Goal: Entertainment & Leisure: Consume media (video, audio)

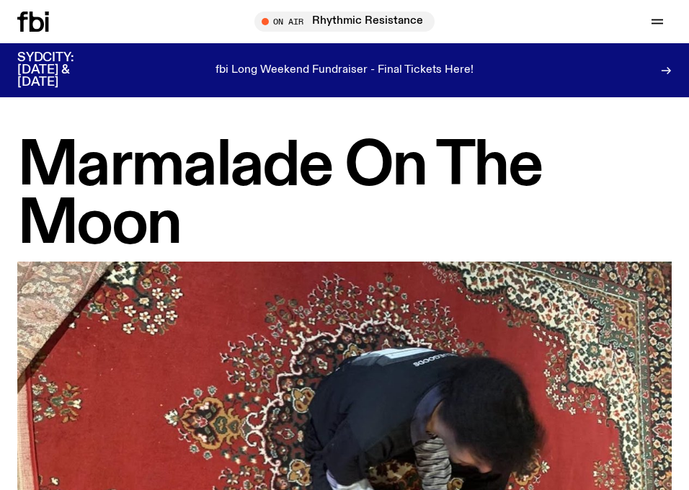
scroll to position [1324, 0]
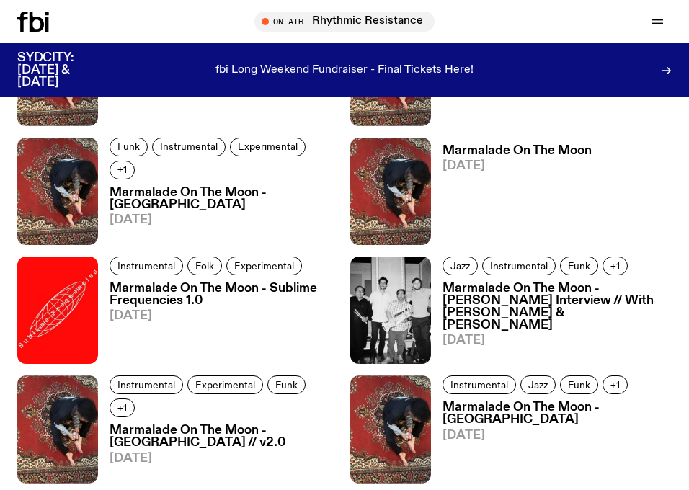
click at [49, 14] on div at bounding box center [51, 22] width 69 height 20
click at [35, 27] on icon at bounding box center [33, 22] width 32 height 20
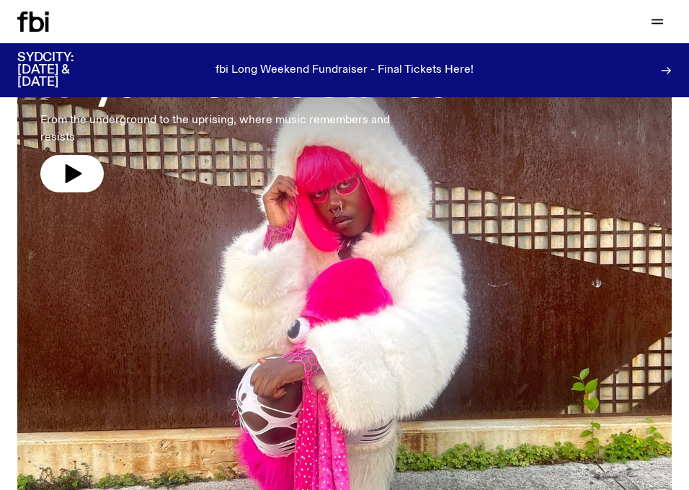
scroll to position [153, 0]
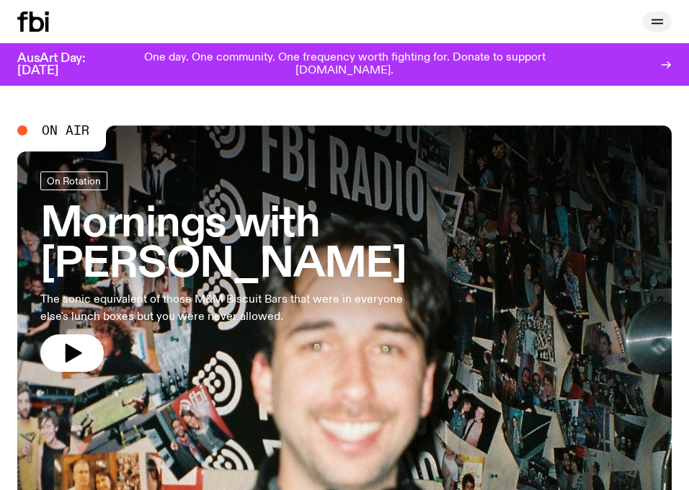
click at [669, 21] on button "button" at bounding box center [657, 22] width 29 height 20
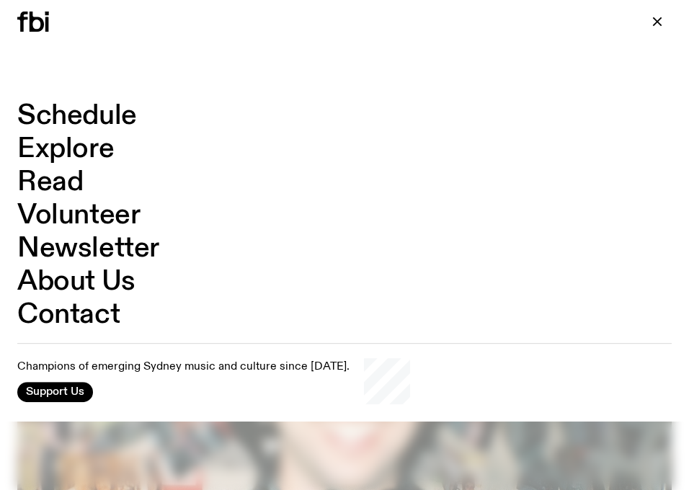
click at [81, 117] on link "Schedule" at bounding box center [77, 115] width 120 height 27
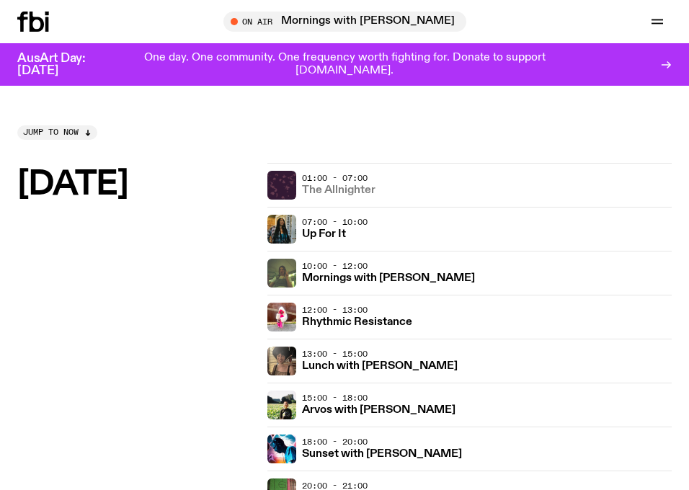
click at [309, 189] on h3 "The Allnighter" at bounding box center [339, 190] width 74 height 11
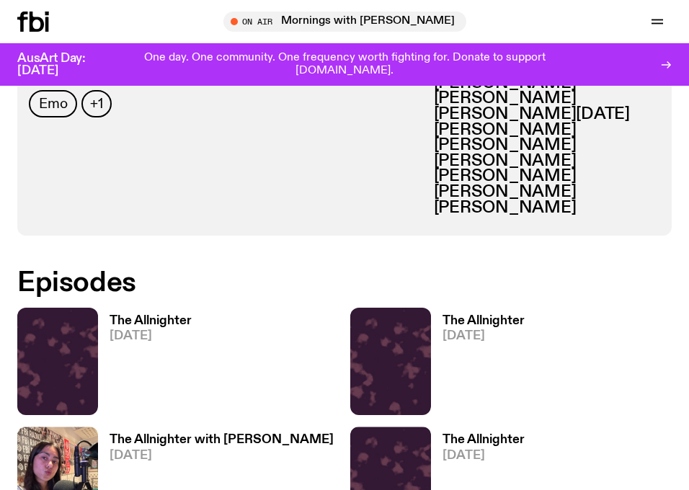
scroll to position [764, 0]
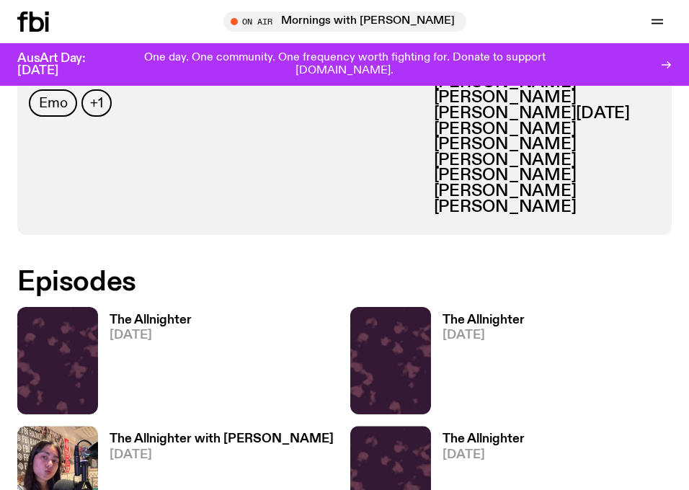
click at [177, 321] on h3 "The Allnighter" at bounding box center [151, 320] width 82 height 12
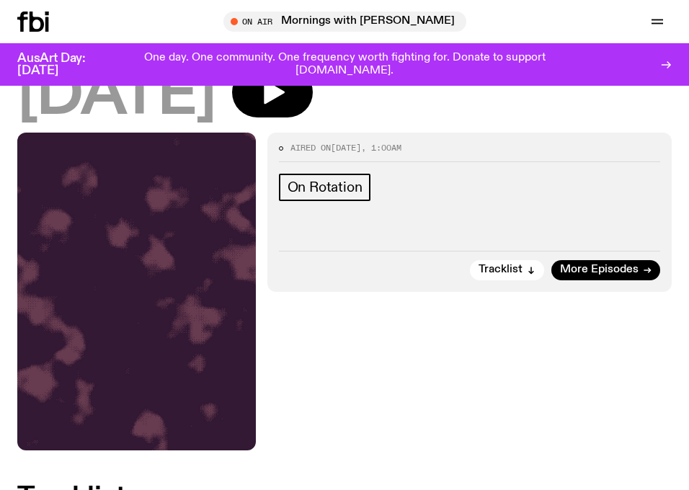
scroll to position [119, 0]
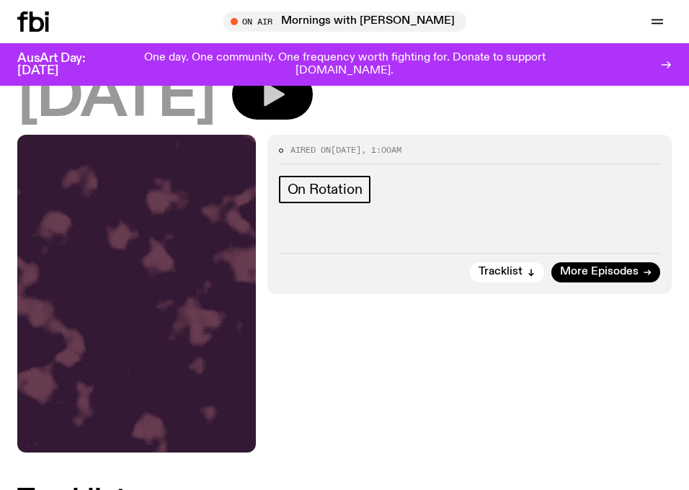
click at [313, 113] on button "button" at bounding box center [272, 94] width 81 height 50
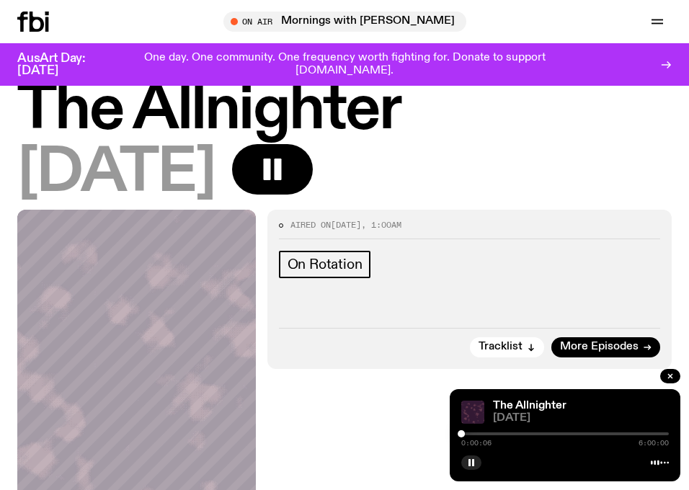
scroll to position [50, 0]
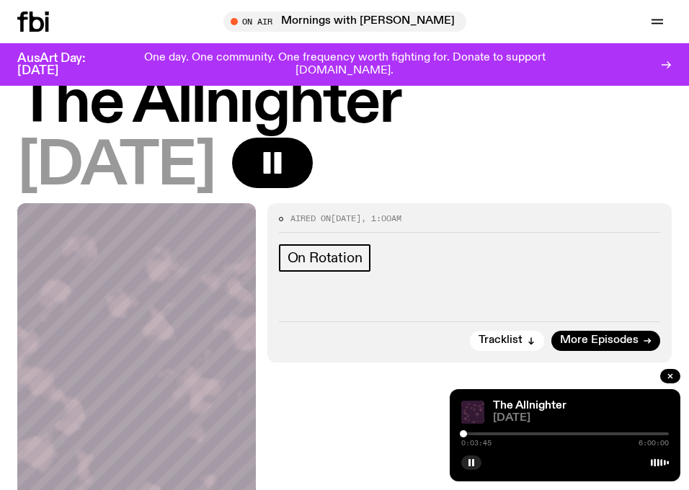
click at [464, 433] on div at bounding box center [463, 434] width 7 height 7
click at [467, 435] on div at bounding box center [466, 434] width 7 height 7
click at [466, 433] on div at bounding box center [465, 434] width 7 height 7
click at [465, 433] on div at bounding box center [465, 434] width 7 height 7
click at [464, 433] on div at bounding box center [463, 434] width 7 height 7
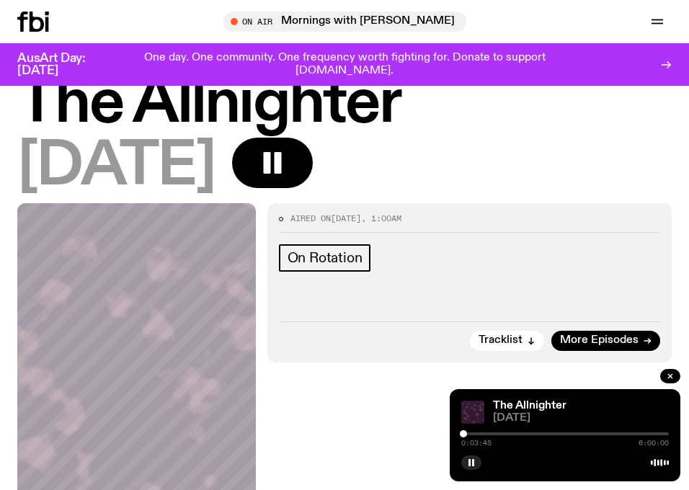
click at [464, 433] on div at bounding box center [463, 434] width 7 height 7
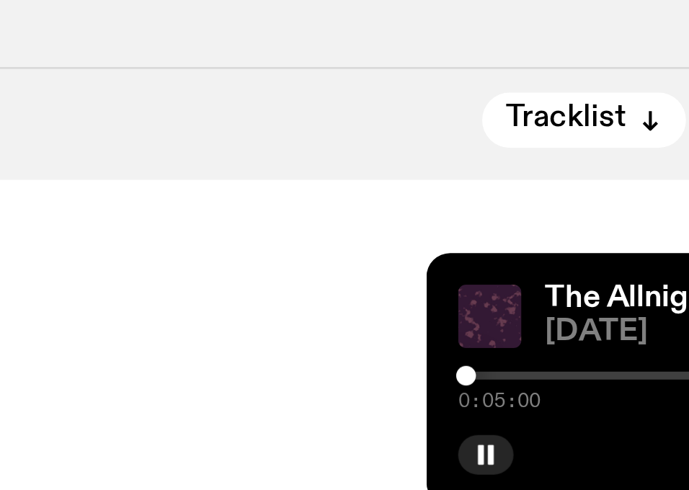
click at [464, 433] on div at bounding box center [464, 434] width 7 height 7
click at [465, 434] on div at bounding box center [465, 434] width 7 height 7
click at [466, 434] on div at bounding box center [465, 434] width 7 height 7
click at [467, 434] on div at bounding box center [465, 434] width 7 height 7
click at [467, 434] on div at bounding box center [467, 434] width 7 height 7
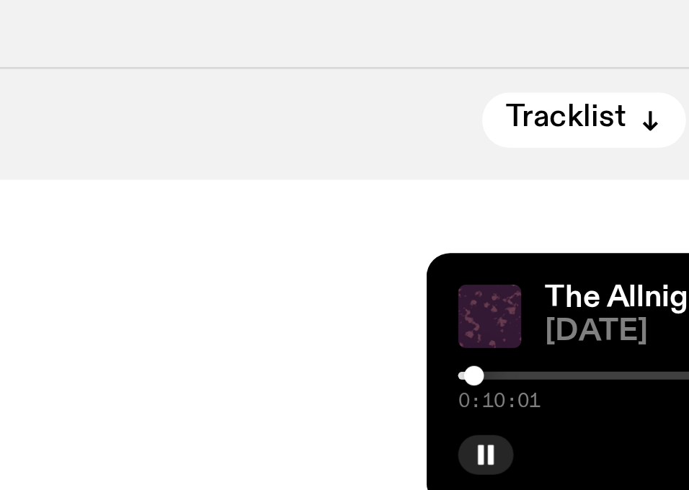
click at [466, 434] on div at bounding box center [467, 434] width 7 height 7
click at [466, 434] on div at bounding box center [465, 434] width 7 height 7
click at [467, 434] on div at bounding box center [466, 434] width 7 height 7
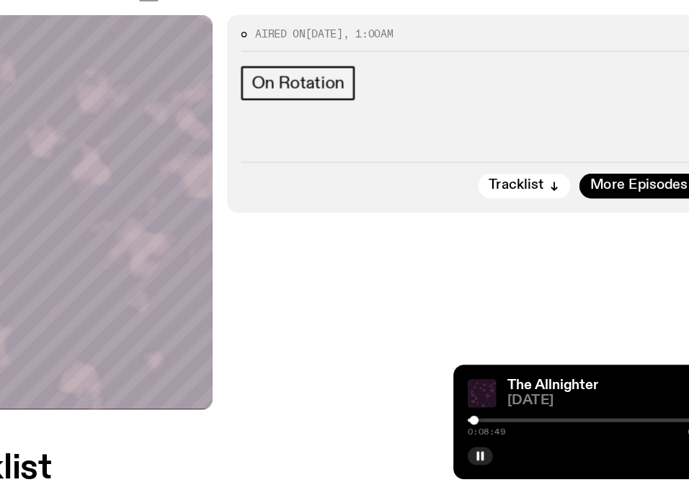
scroll to position [148, 0]
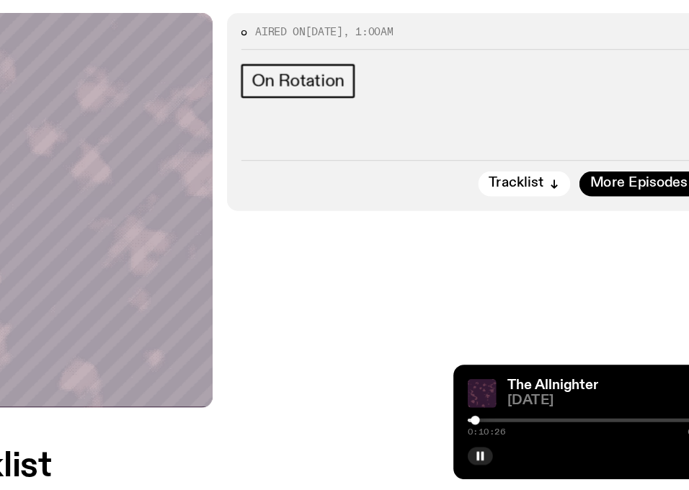
click at [472, 433] on div at bounding box center [566, 434] width 208 height 3
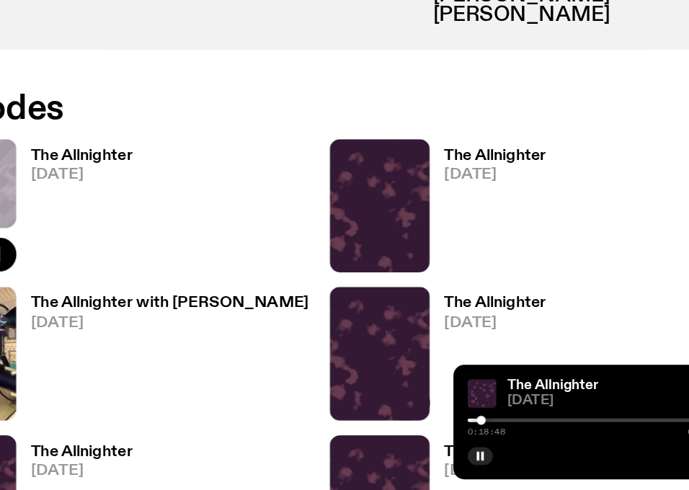
scroll to position [872, 0]
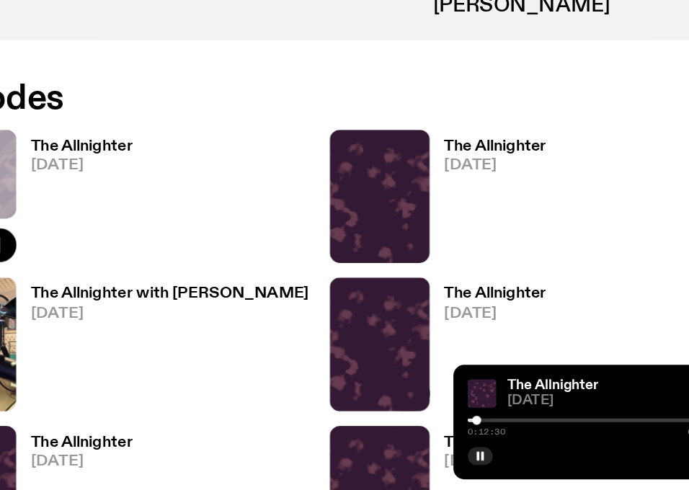
click at [469, 434] on div at bounding box center [468, 434] width 7 height 7
click at [477, 434] on div at bounding box center [566, 434] width 208 height 3
click at [476, 434] on div at bounding box center [475, 434] width 7 height 7
click at [474, 434] on div at bounding box center [473, 434] width 7 height 7
click at [485, 434] on div at bounding box center [566, 434] width 208 height 3
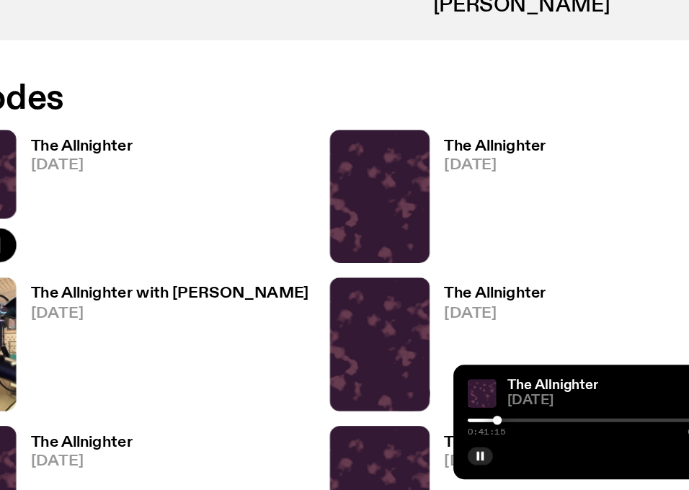
click at [482, 433] on div at bounding box center [382, 434] width 208 height 3
click at [491, 435] on div at bounding box center [566, 434] width 208 height 3
click at [503, 433] on div at bounding box center [566, 434] width 208 height 3
click at [523, 435] on div at bounding box center [566, 434] width 208 height 3
click at [545, 433] on div at bounding box center [566, 434] width 208 height 3
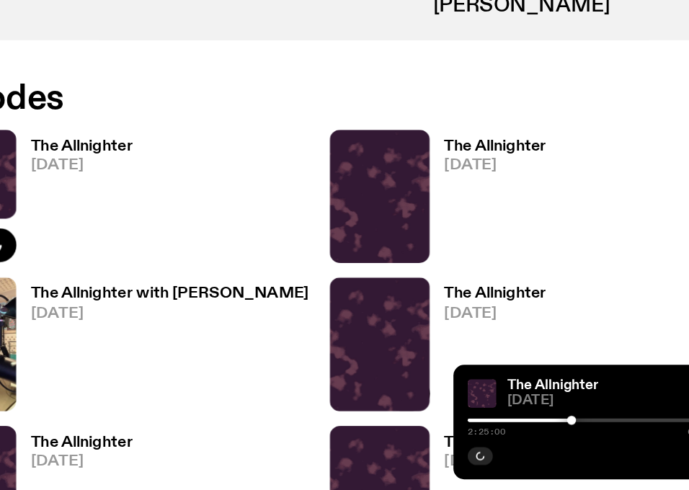
click at [590, 436] on div "2:25:00 6:00:00" at bounding box center [566, 438] width 208 height 17
click at [590, 435] on div at bounding box center [566, 434] width 208 height 3
click at [470, 208] on h3 "The Allnighter" at bounding box center [484, 213] width 82 height 12
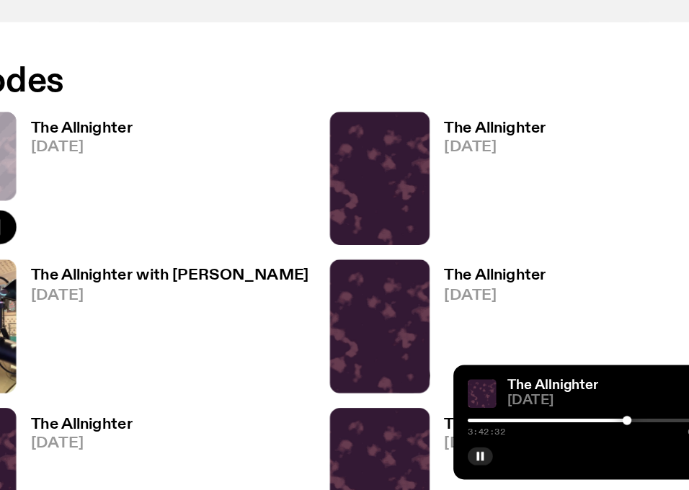
scroll to position [904, 0]
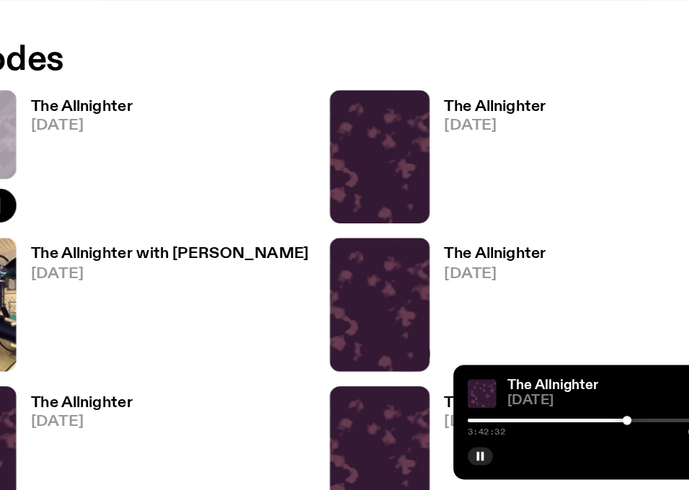
click at [160, 311] on span "[DATE]" at bounding box center [222, 316] width 224 height 12
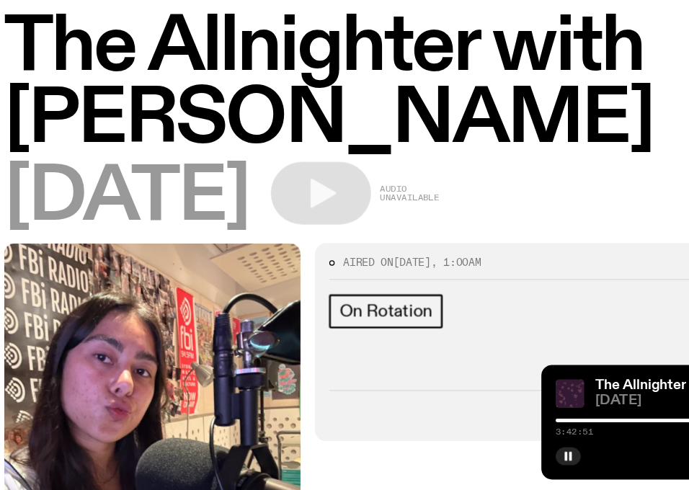
scroll to position [27, 0]
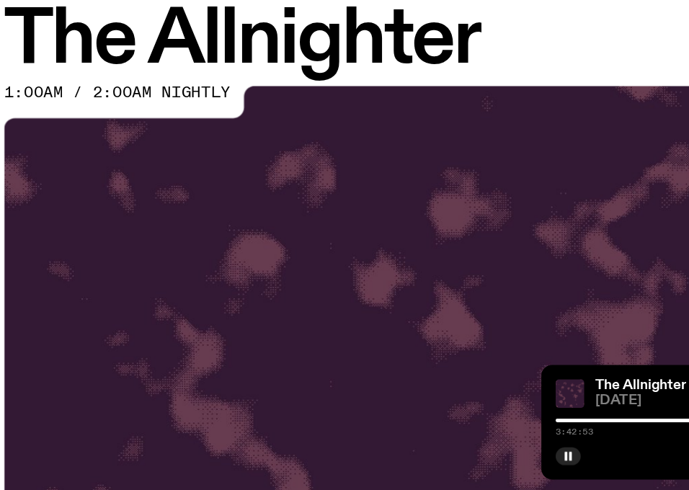
scroll to position [903, 0]
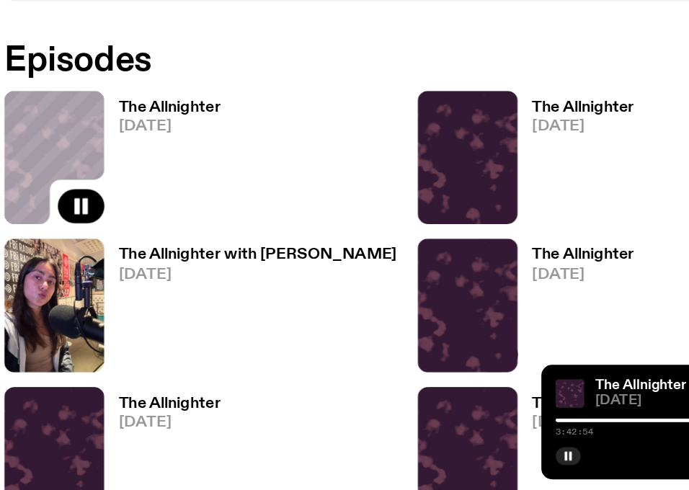
click at [464, 320] on span "[DATE]" at bounding box center [484, 317] width 82 height 12
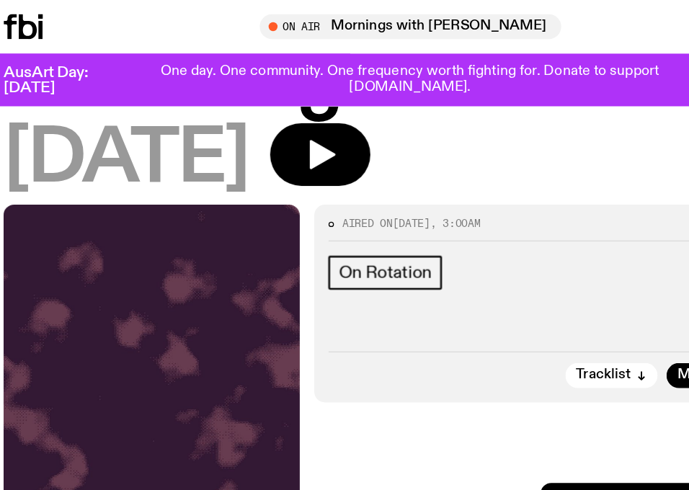
scroll to position [44, 0]
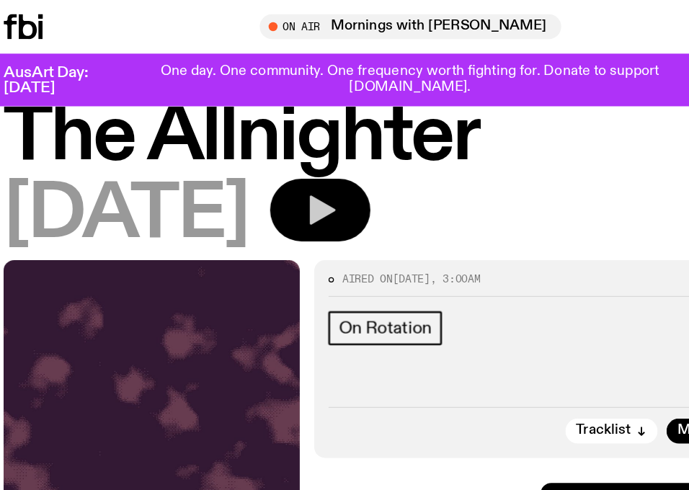
click at [313, 149] on button "button" at bounding box center [272, 169] width 81 height 50
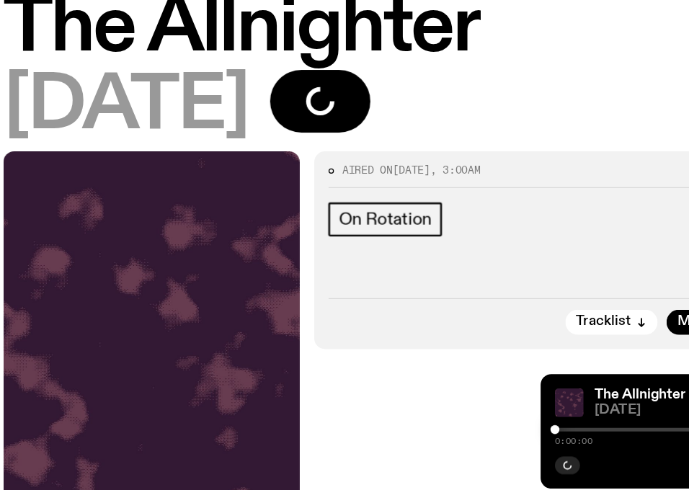
scroll to position [238, 0]
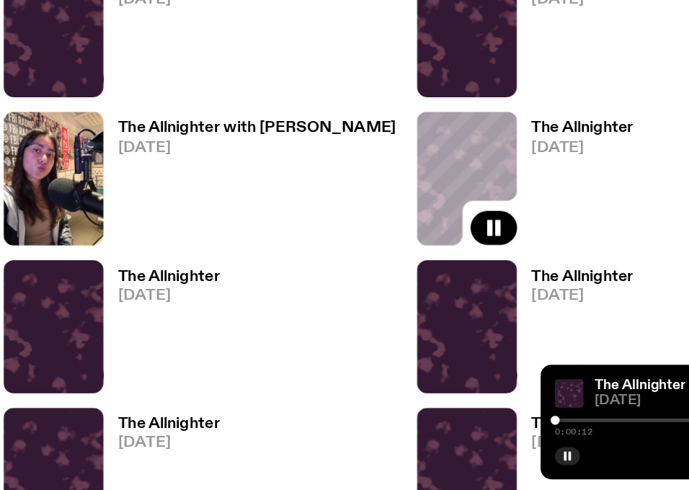
scroll to position [1017, 0]
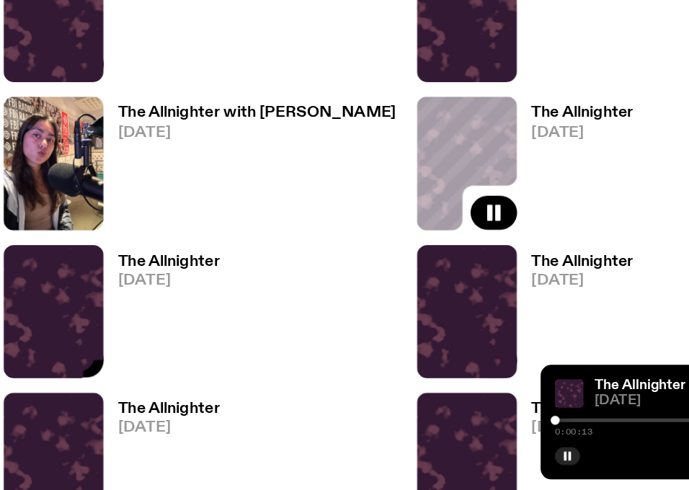
click at [110, 320] on link "The Allnighter [DATE]" at bounding box center [145, 350] width 94 height 100
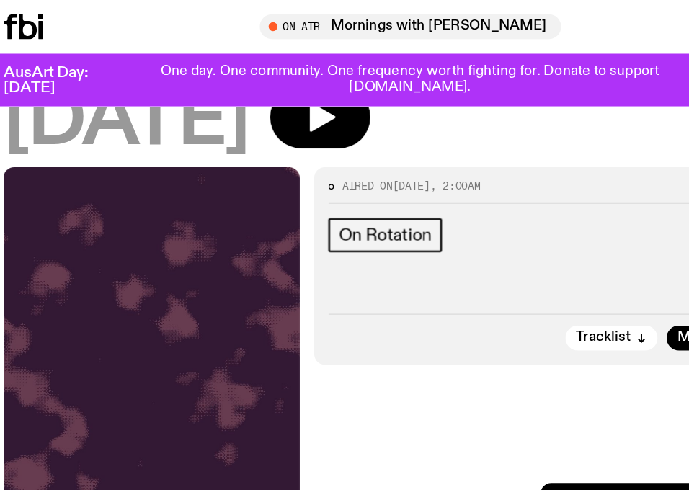
scroll to position [92, 0]
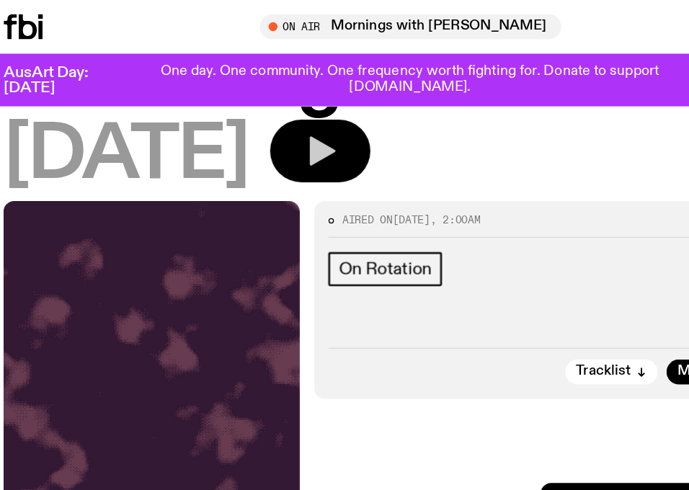
click at [286, 111] on button "button" at bounding box center [272, 122] width 81 height 50
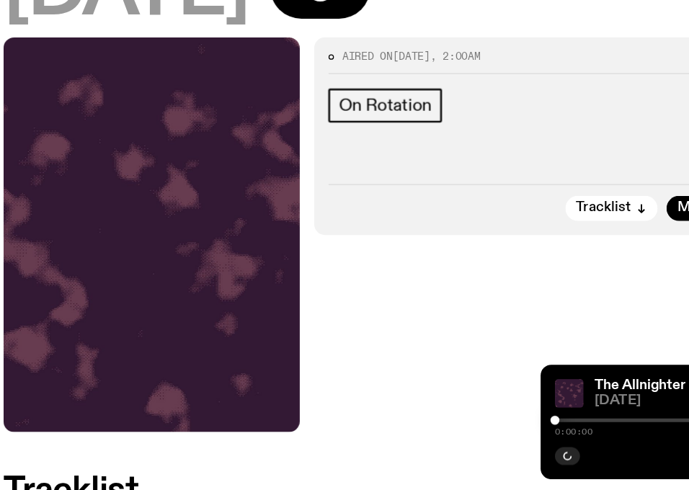
scroll to position [174, 0]
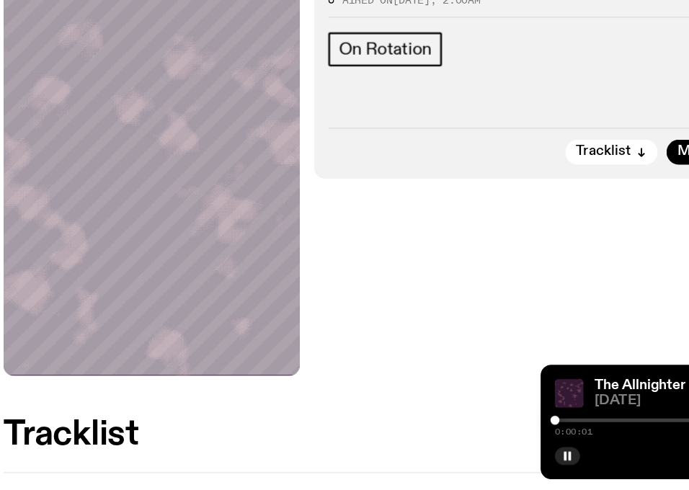
click at [466, 434] on div at bounding box center [566, 434] width 208 height 3
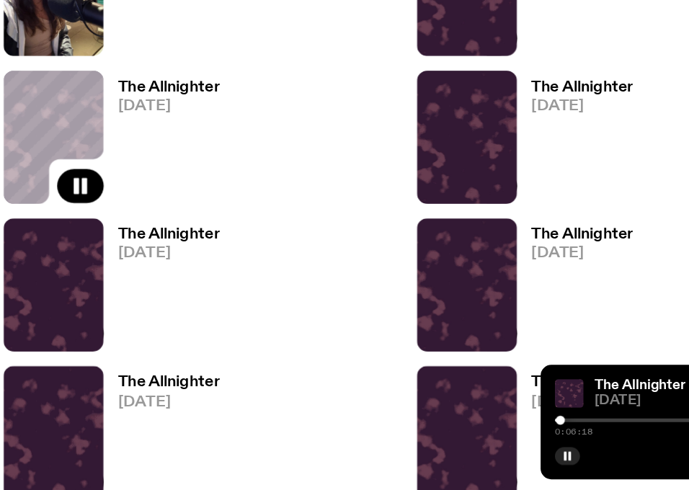
scroll to position [1177, 0]
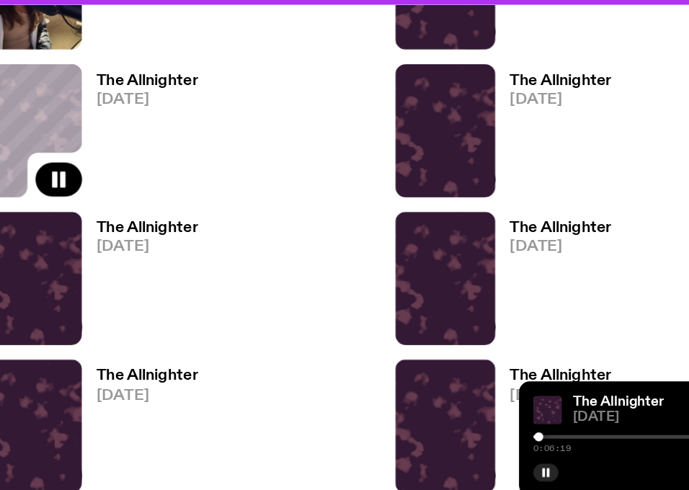
click at [469, 164] on span "[DATE]" at bounding box center [484, 162] width 82 height 12
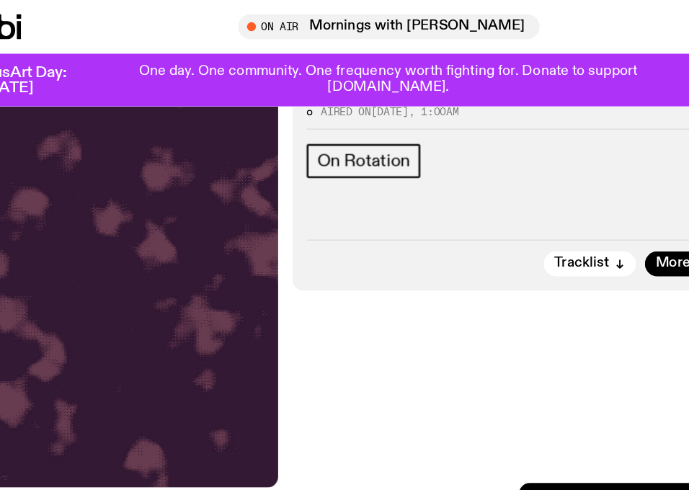
scroll to position [135, 0]
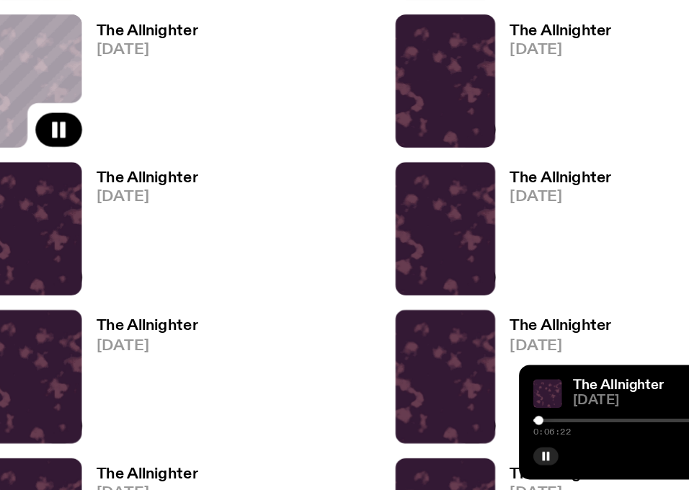
click at [137, 252] on span "[DATE]" at bounding box center [151, 254] width 82 height 12
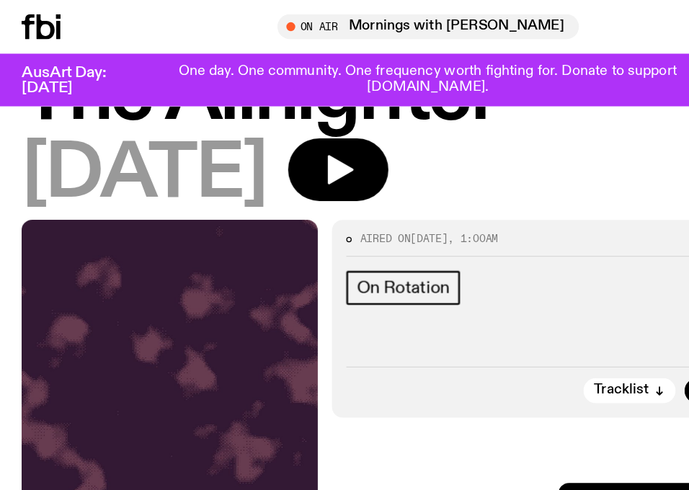
scroll to position [39, 0]
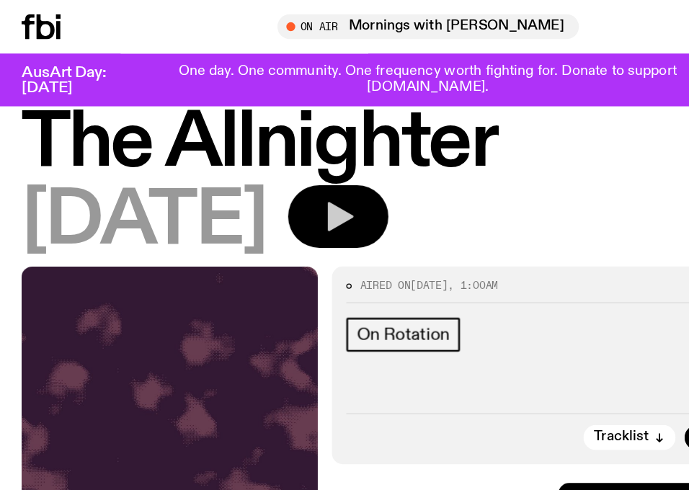
click at [287, 167] on icon "button" at bounding box center [272, 174] width 29 height 29
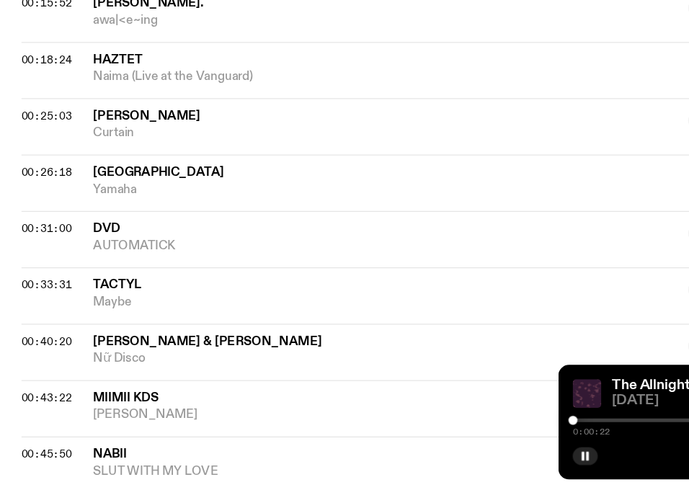
scroll to position [712, 0]
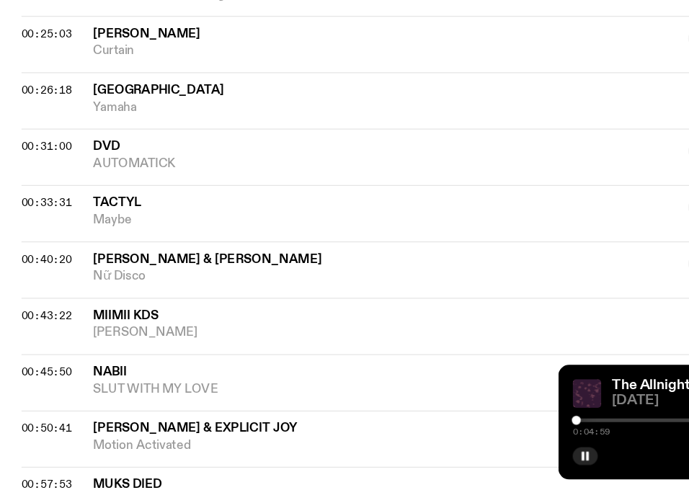
click at [464, 435] on div at bounding box center [464, 434] width 7 height 7
click at [469, 434] on div at bounding box center [566, 434] width 208 height 3
click at [473, 434] on div at bounding box center [566, 434] width 208 height 3
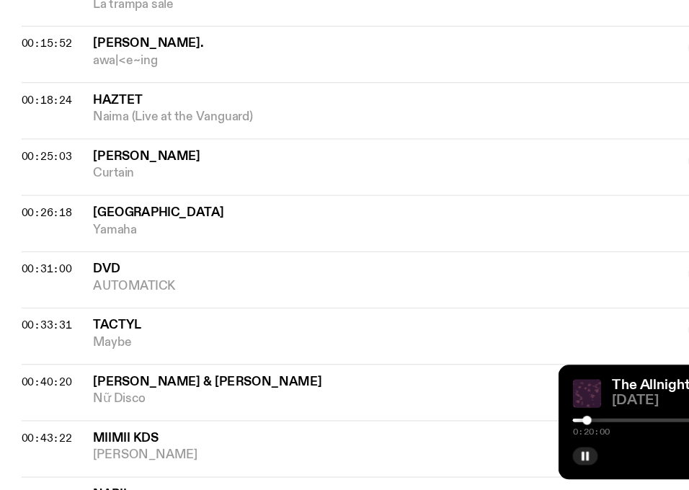
scroll to position [659, 0]
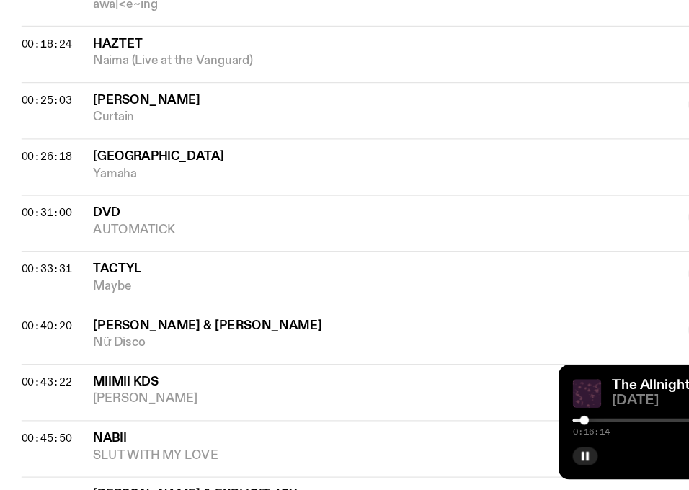
click at [471, 433] on div at bounding box center [470, 434] width 7 height 7
click at [469, 433] on div at bounding box center [468, 434] width 7 height 7
click at [470, 467] on button "button" at bounding box center [472, 463] width 20 height 14
click at [472, 433] on div at bounding box center [471, 434] width 7 height 7
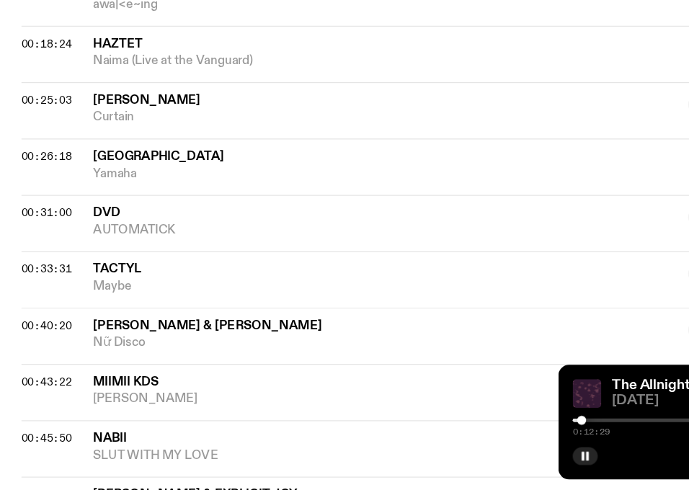
click at [469, 433] on div at bounding box center [468, 434] width 7 height 7
click at [470, 433] on div at bounding box center [470, 434] width 7 height 7
click at [472, 433] on div at bounding box center [470, 434] width 7 height 7
click at [471, 433] on div at bounding box center [470, 434] width 7 height 7
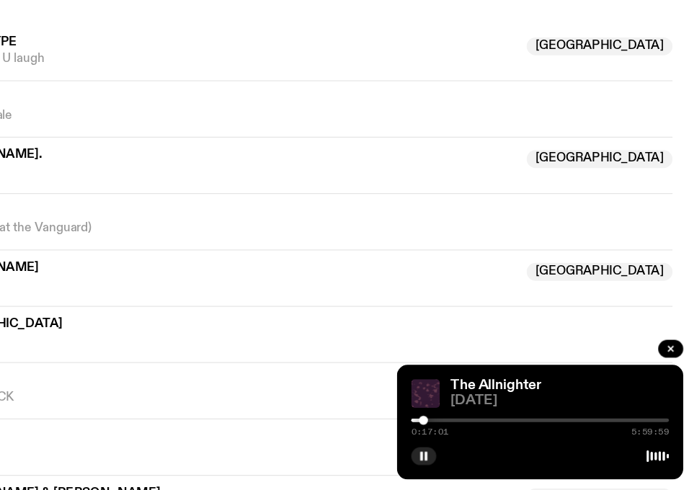
scroll to position [526, 0]
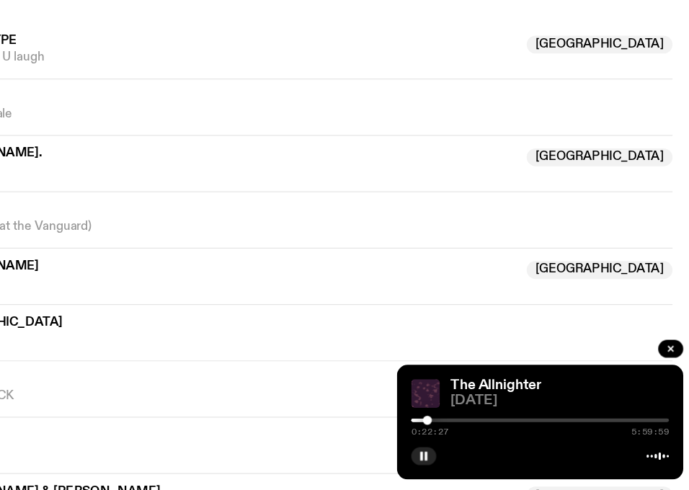
click at [474, 435] on div at bounding box center [474, 434] width 7 height 7
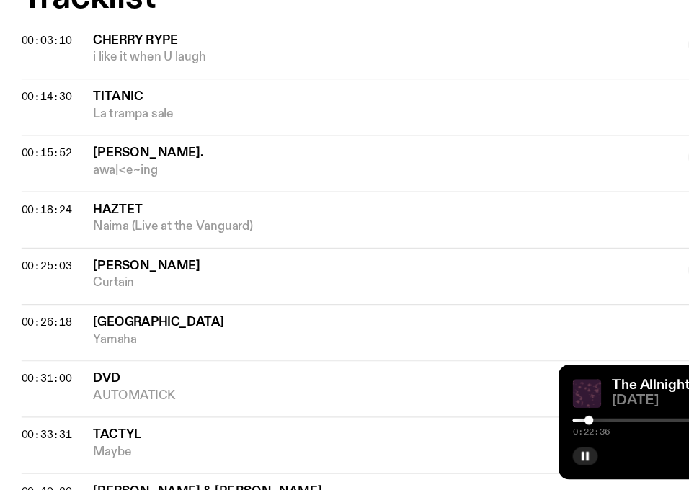
click at [479, 434] on div at bounding box center [566, 434] width 208 height 3
click at [477, 434] on div at bounding box center [478, 434] width 7 height 7
click at [475, 433] on div at bounding box center [475, 434] width 7 height 7
click at [474, 433] on div at bounding box center [474, 434] width 7 height 7
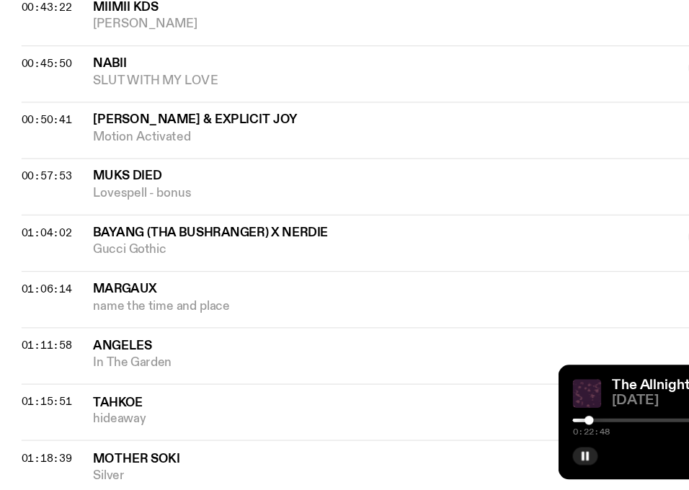
scroll to position [963, 0]
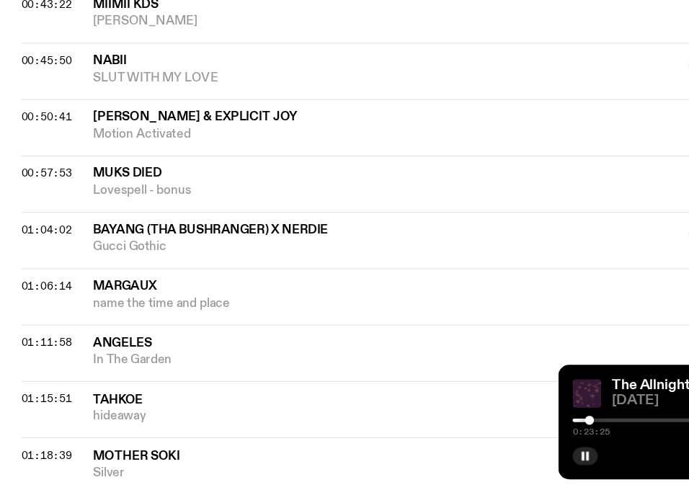
click at [389, 258] on div "00:57:53 Muks Died Lovespell - bonus" at bounding box center [344, 243] width 655 height 45
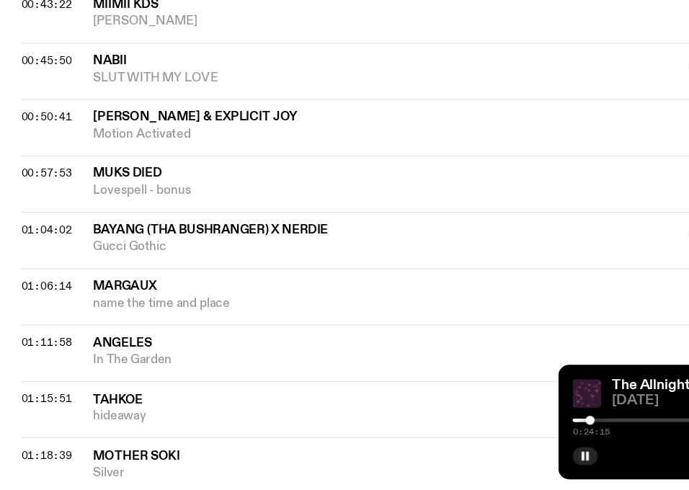
click at [389, 258] on div "00:57:53 Muks Died Lovespell - bonus" at bounding box center [344, 243] width 655 height 45
click at [388, 260] on div "00:57:53 Muks Died Lovespell - bonus" at bounding box center [344, 243] width 655 height 45
click at [387, 267] on div "01:04:02 BAYANG (tha Bushranger) x Nerdie [GEOGRAPHIC_DATA] Gucci [GEOGRAPHIC_D…" at bounding box center [344, 288] width 655 height 45
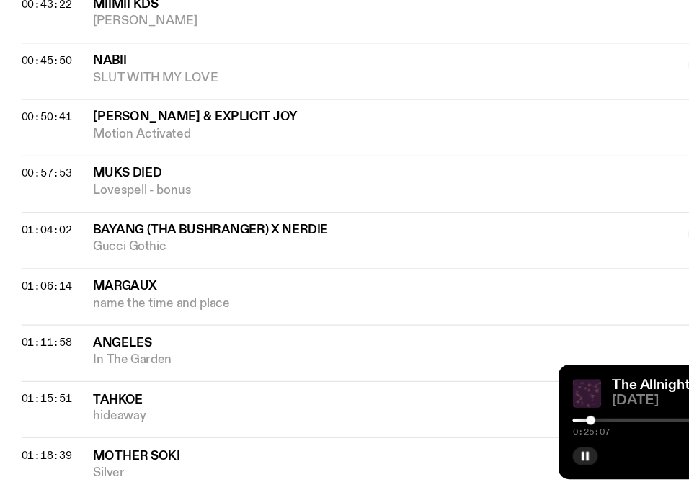
click at [387, 267] on div "01:04:02 BAYANG (tha Bushranger) x Nerdie [GEOGRAPHIC_DATA] Gucci [GEOGRAPHIC_D…" at bounding box center [344, 288] width 655 height 45
click at [474, 436] on div at bounding box center [474, 434] width 7 height 7
click at [475, 433] on div at bounding box center [475, 434] width 7 height 7
click at [474, 432] on div at bounding box center [474, 434] width 7 height 7
click at [475, 432] on div at bounding box center [475, 434] width 7 height 7
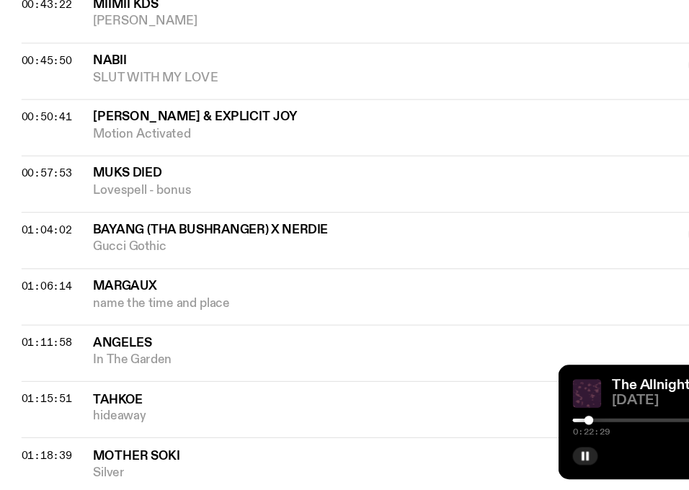
click at [474, 431] on div at bounding box center [474, 434] width 7 height 7
click at [491, 435] on div at bounding box center [566, 434] width 208 height 3
click at [484, 433] on div at bounding box center [387, 434] width 208 height 3
click at [433, 371] on span "Angeles" at bounding box center [373, 373] width 597 height 14
click at [493, 434] on div at bounding box center [566, 434] width 208 height 3
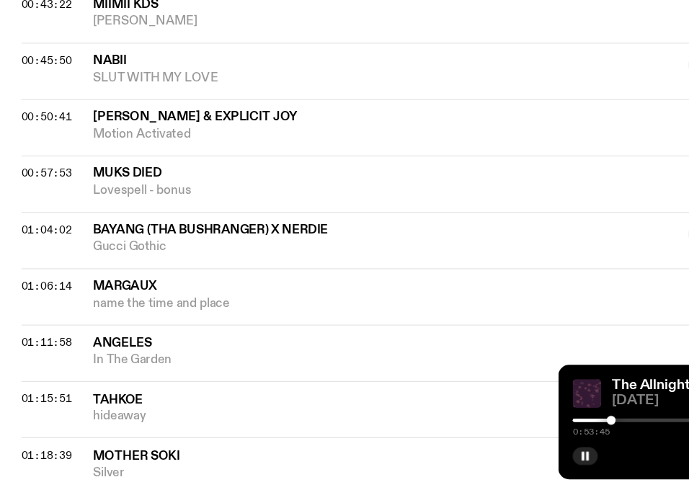
click at [489, 434] on div at bounding box center [389, 434] width 208 height 3
click at [494, 433] on div at bounding box center [566, 434] width 208 height 3
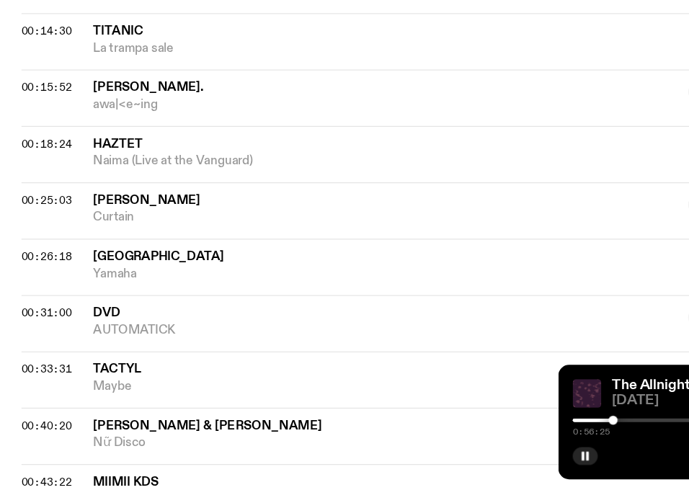
scroll to position [580, 0]
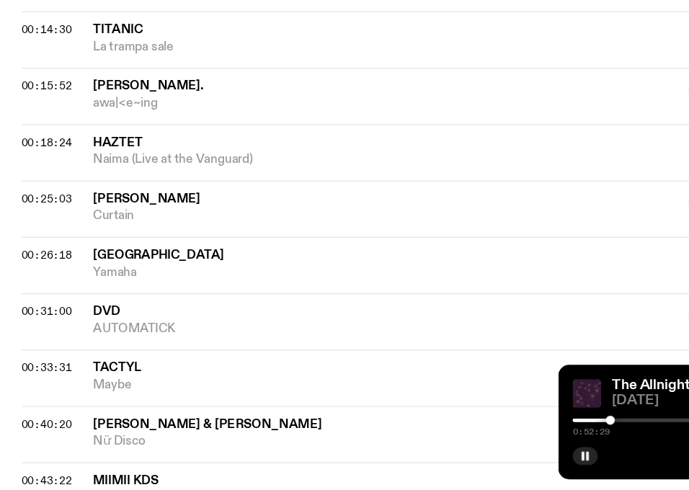
click at [492, 433] on div at bounding box center [491, 434] width 7 height 7
click at [493, 433] on div at bounding box center [493, 434] width 7 height 7
click at [494, 433] on div at bounding box center [493, 434] width 7 height 7
click at [493, 433] on div at bounding box center [493, 434] width 7 height 7
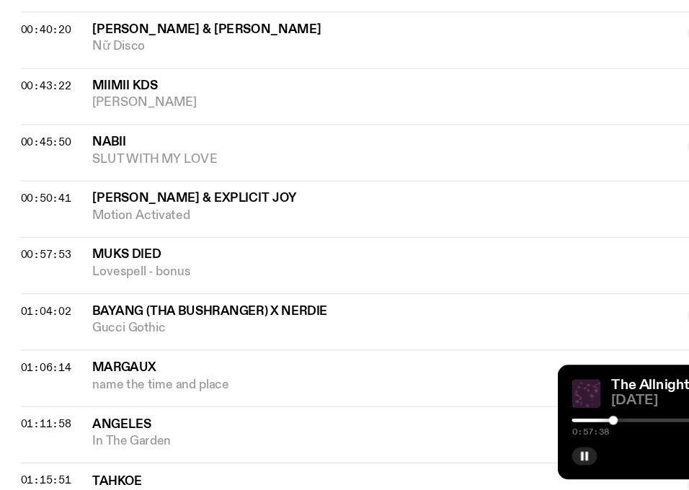
scroll to position [899, 0]
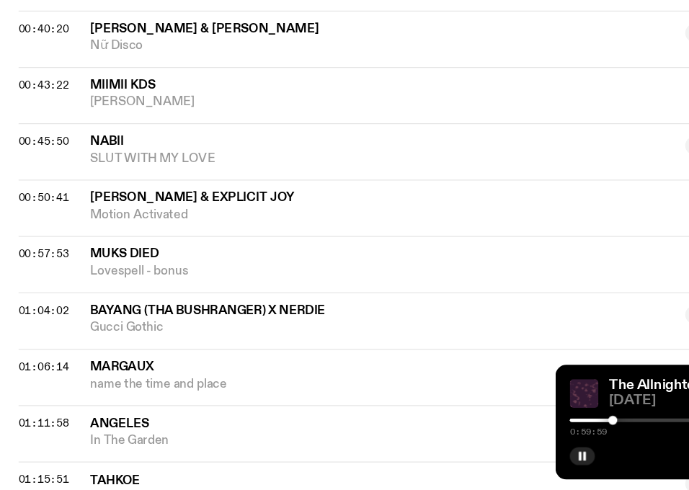
click at [496, 433] on div at bounding box center [496, 434] width 7 height 7
click at [499, 433] on div at bounding box center [498, 434] width 7 height 7
click at [502, 433] on div at bounding box center [501, 434] width 7 height 7
click at [501, 433] on div at bounding box center [501, 434] width 7 height 7
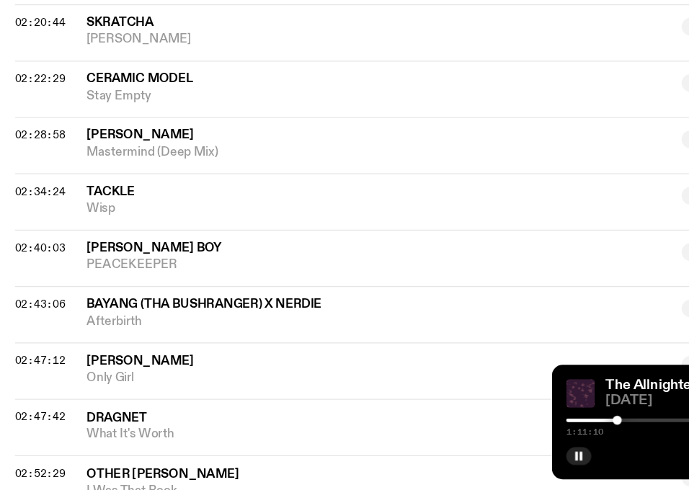
scroll to position [1952, 0]
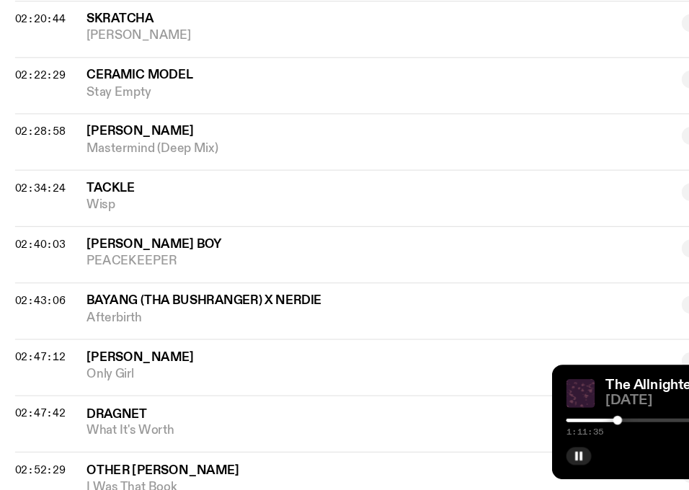
click at [513, 433] on div at bounding box center [566, 434] width 208 height 3
click at [509, 433] on div at bounding box center [410, 434] width 208 height 3
click at [507, 433] on div at bounding box center [506, 434] width 7 height 7
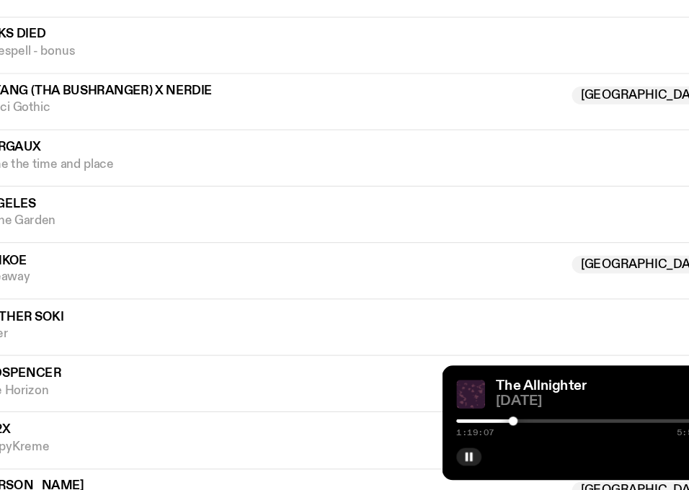
scroll to position [1077, 0]
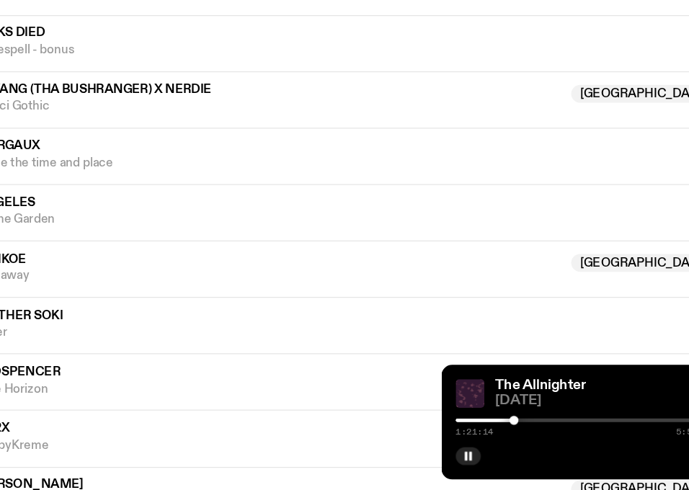
click at [508, 435] on div at bounding box center [508, 434] width 7 height 7
click at [507, 434] on div at bounding box center [506, 434] width 7 height 7
click at [506, 433] on div at bounding box center [506, 434] width 7 height 7
click at [510, 433] on div at bounding box center [509, 434] width 7 height 7
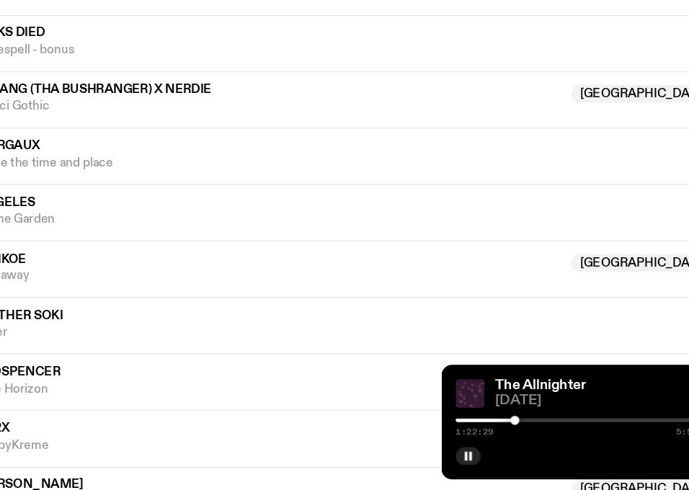
click at [509, 433] on div at bounding box center [508, 434] width 7 height 7
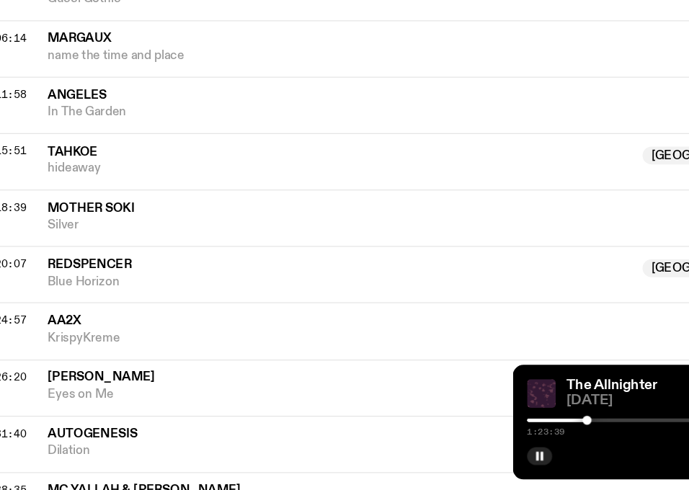
scroll to position [1167, 0]
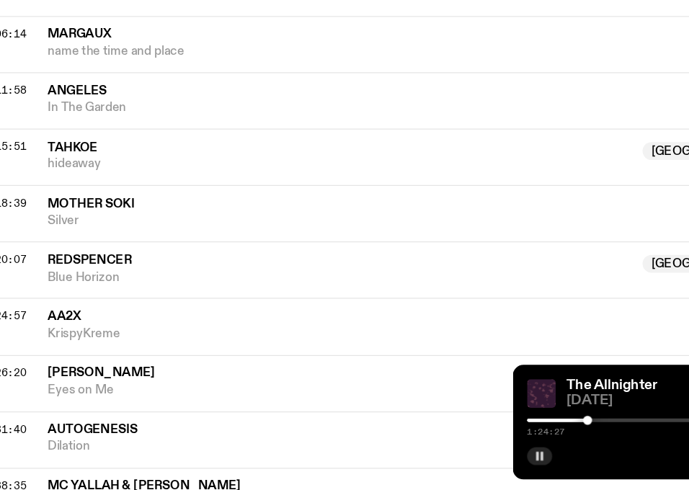
click at [473, 467] on button "button" at bounding box center [472, 463] width 20 height 14
click at [472, 460] on icon "button" at bounding box center [471, 463] width 9 height 9
click at [514, 433] on div at bounding box center [566, 434] width 208 height 3
click at [513, 433] on div at bounding box center [512, 434] width 7 height 7
click at [510, 433] on div at bounding box center [509, 434] width 7 height 7
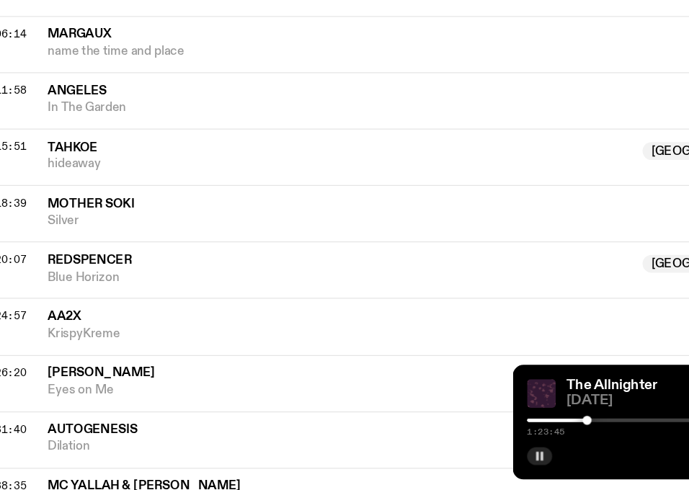
click at [516, 433] on div at bounding box center [566, 434] width 208 height 3
click at [518, 434] on div at bounding box center [515, 434] width 7 height 7
click at [516, 435] on div at bounding box center [516, 434] width 7 height 7
click at [517, 435] on div at bounding box center [516, 434] width 7 height 7
click at [516, 434] on div at bounding box center [516, 434] width 7 height 7
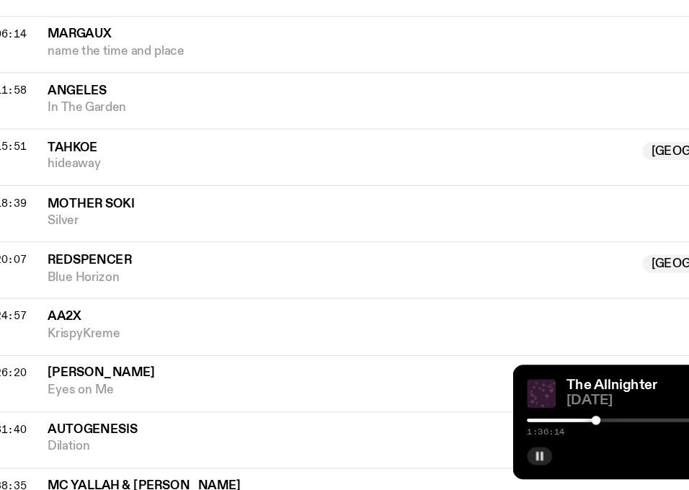
click at [517, 434] on div at bounding box center [516, 434] width 7 height 7
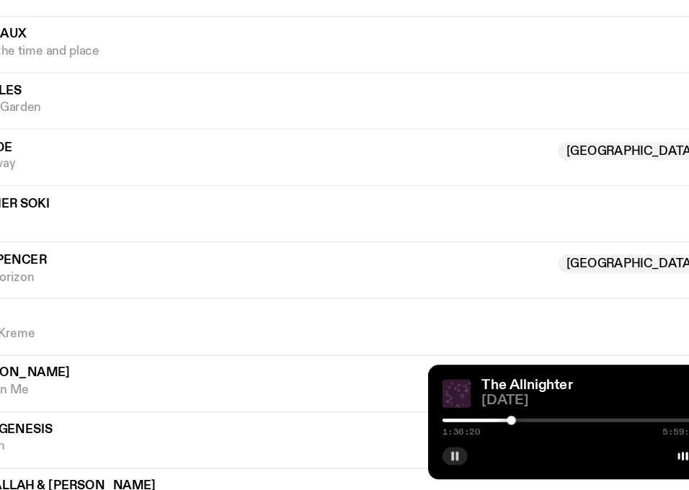
click at [544, 455] on div at bounding box center [566, 461] width 208 height 17
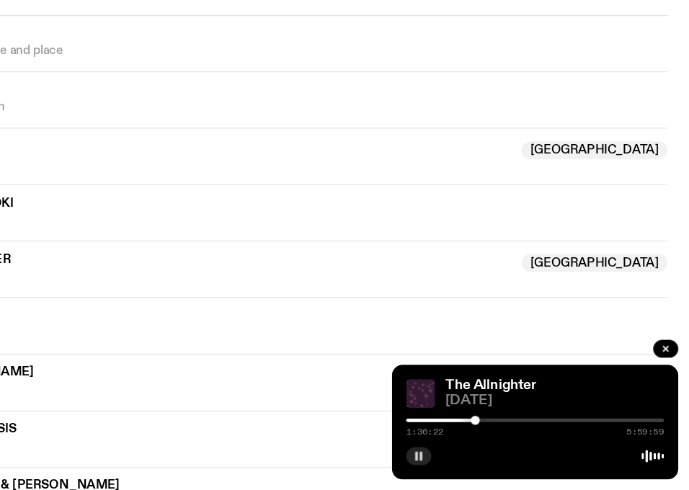
scroll to position [1168, 0]
click at [473, 461] on rect "button" at bounding box center [473, 462] width 2 height 7
